Goal: Book appointment/travel/reservation

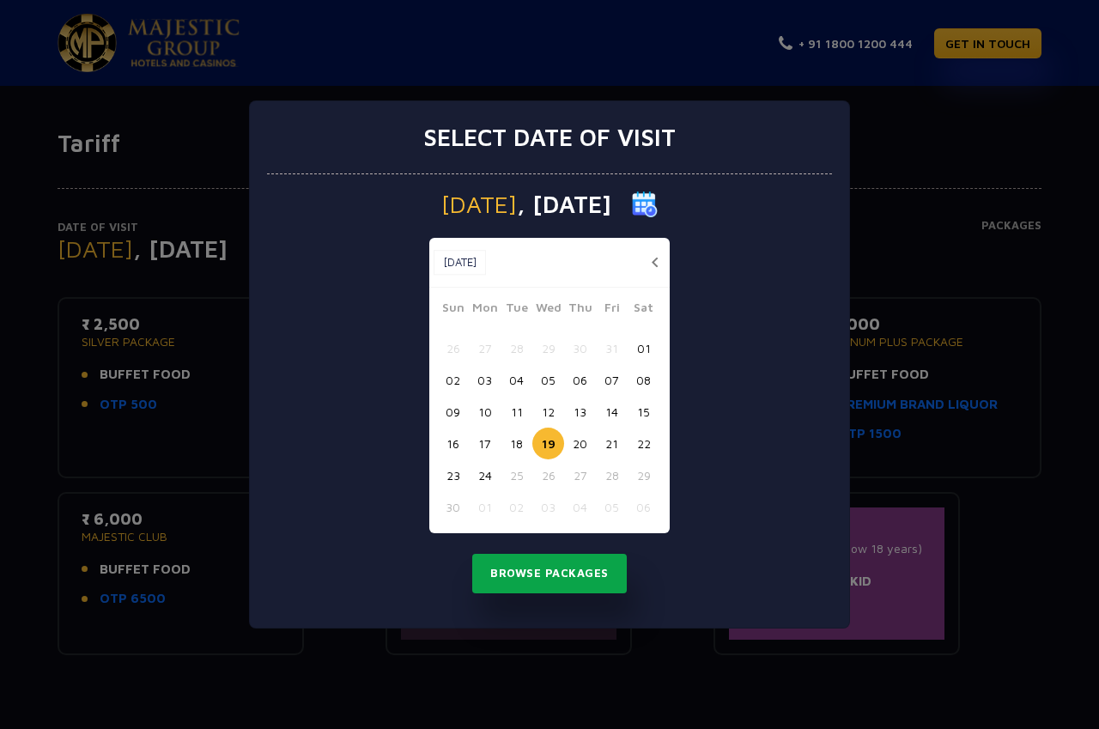
click at [490, 576] on button "Browse Packages" at bounding box center [549, 574] width 155 height 40
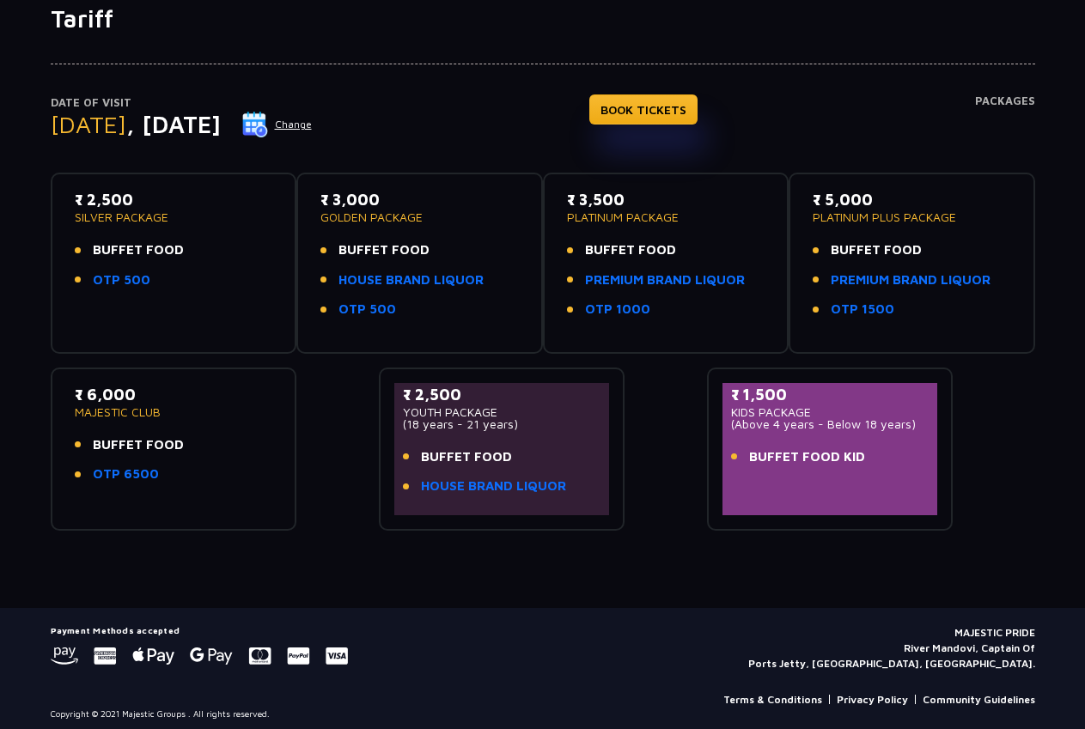
scroll to position [133, 0]
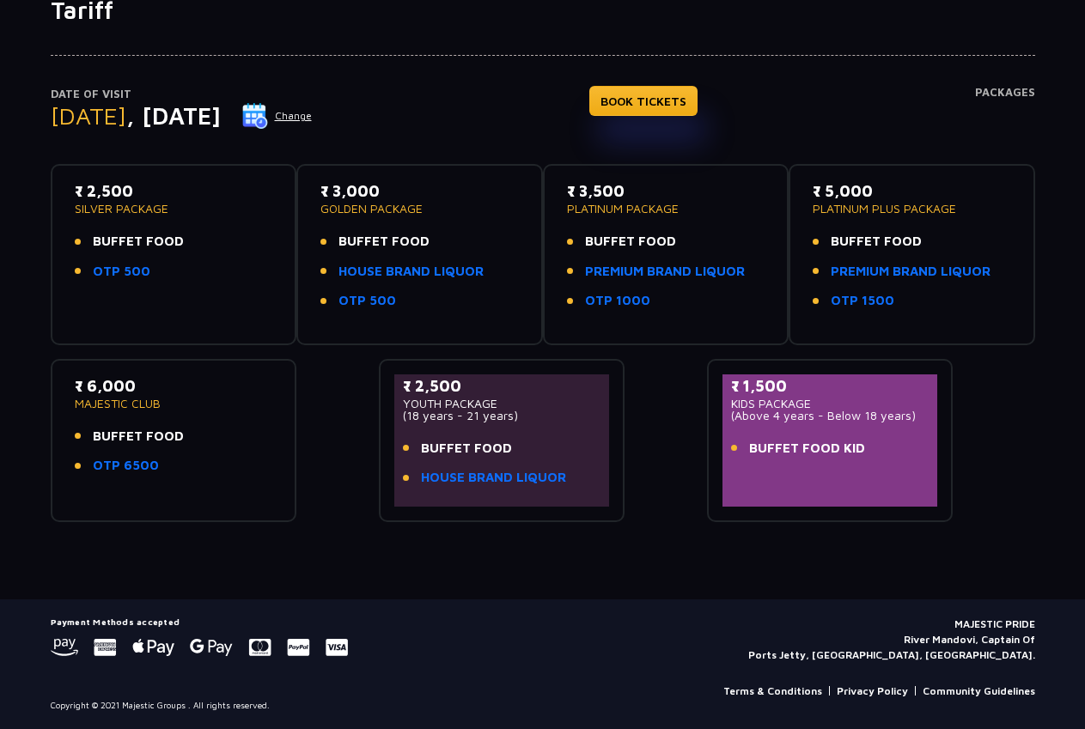
click at [795, 436] on div "₹ 1,500 KIDS PACKAGE (Above 4 years - Below 18 years) BUFFET FOOD KID" at bounding box center [830, 422] width 198 height 94
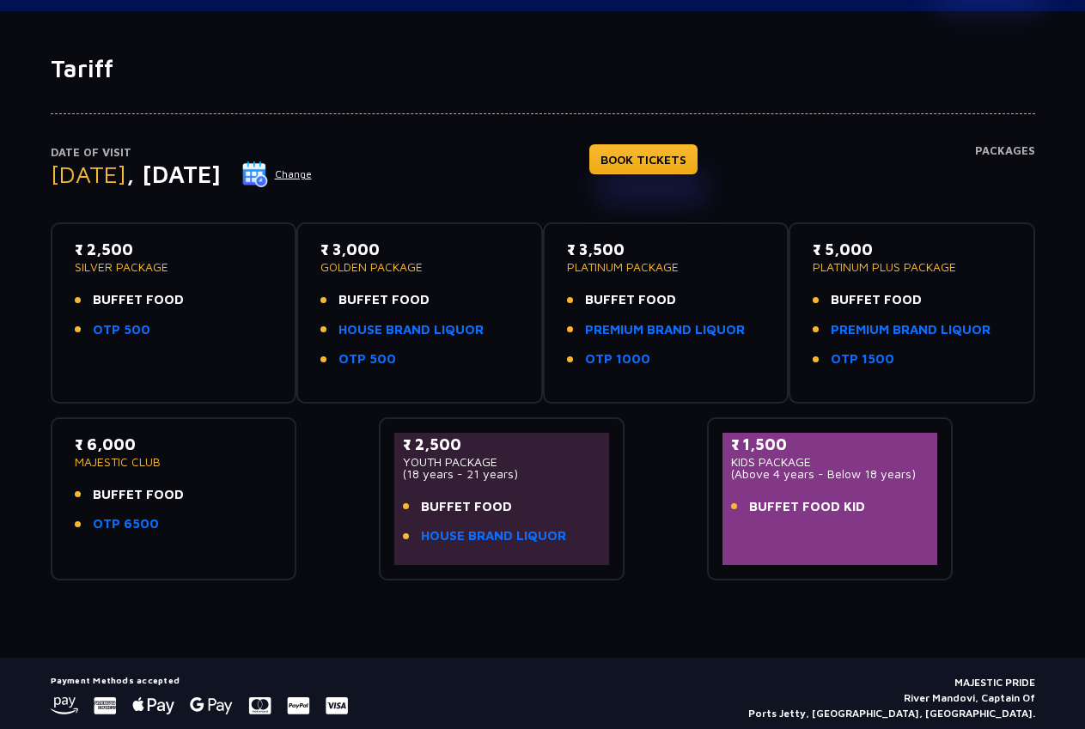
scroll to position [0, 0]
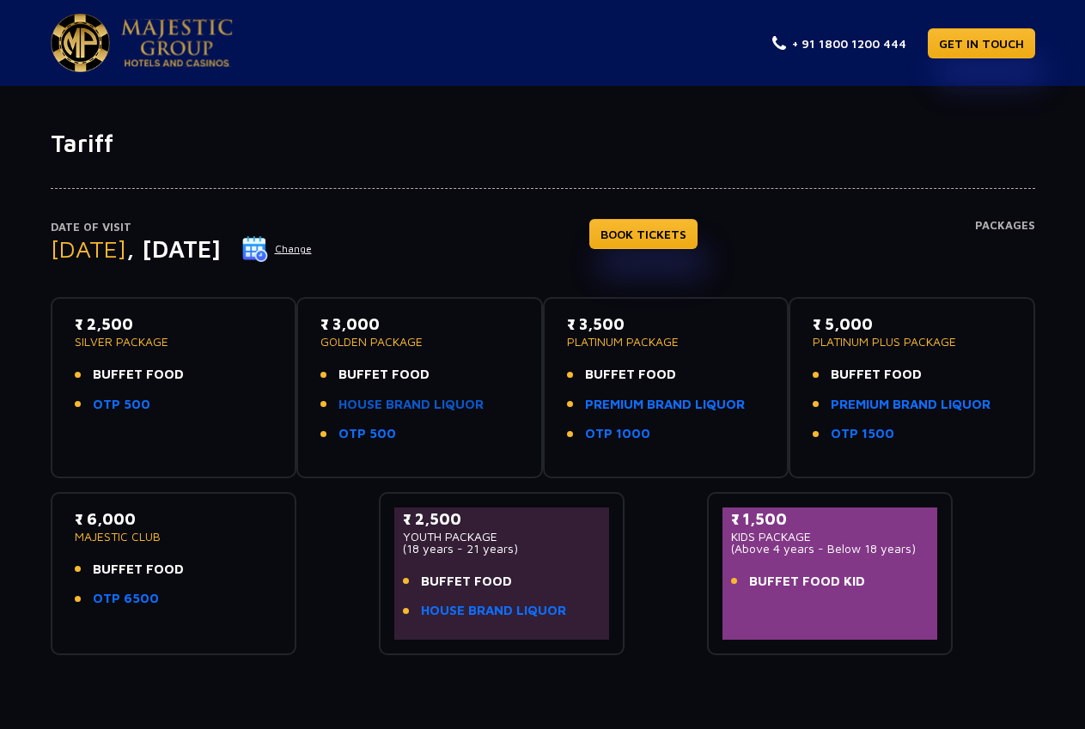
click at [418, 401] on link "HOUSE BRAND LIQUOR" at bounding box center [410, 405] width 145 height 20
click at [313, 254] on button "Change" at bounding box center [276, 248] width 71 height 27
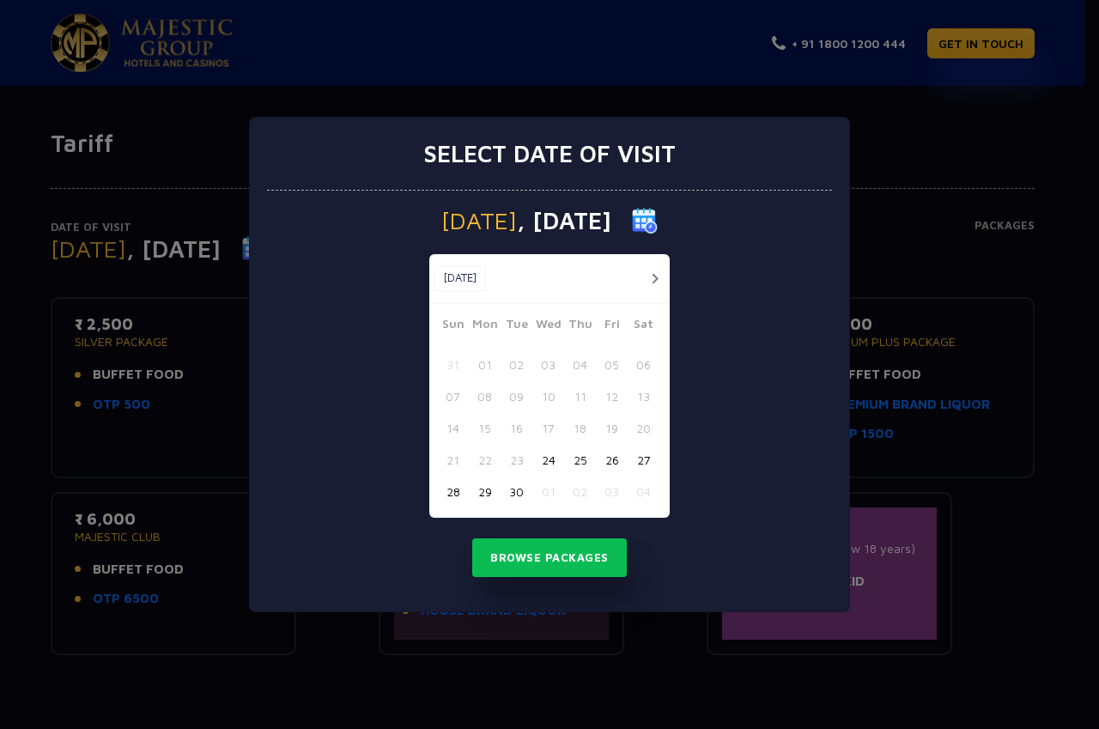
click at [580, 458] on button "25" at bounding box center [580, 460] width 32 height 32
click at [588, 556] on button "Browse Packages" at bounding box center [549, 559] width 155 height 40
